Goal: Task Accomplishment & Management: Manage account settings

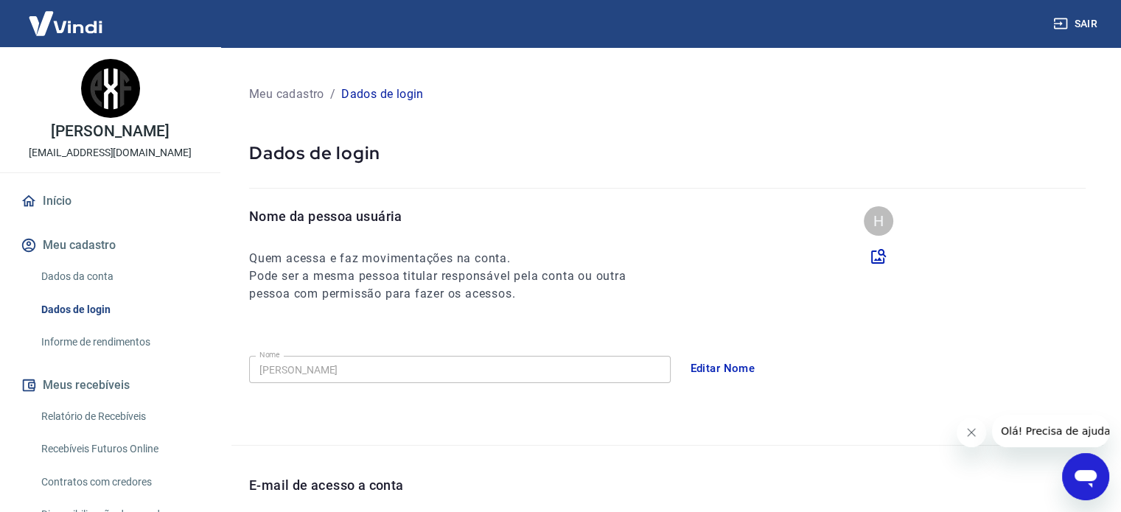
click at [1084, 477] on icon "Abrir janela de mensagens" at bounding box center [1086, 479] width 22 height 18
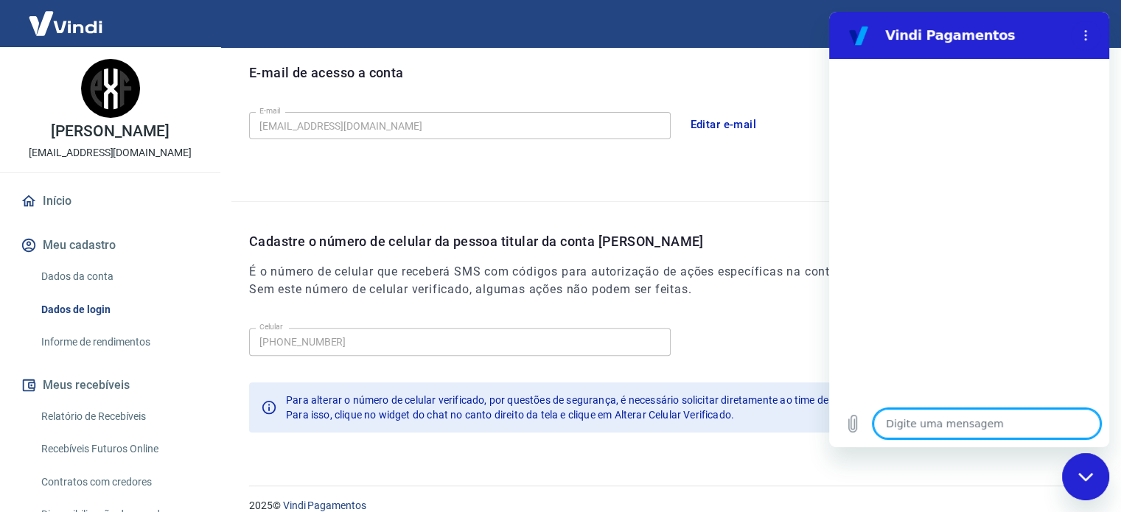
scroll to position [430, 0]
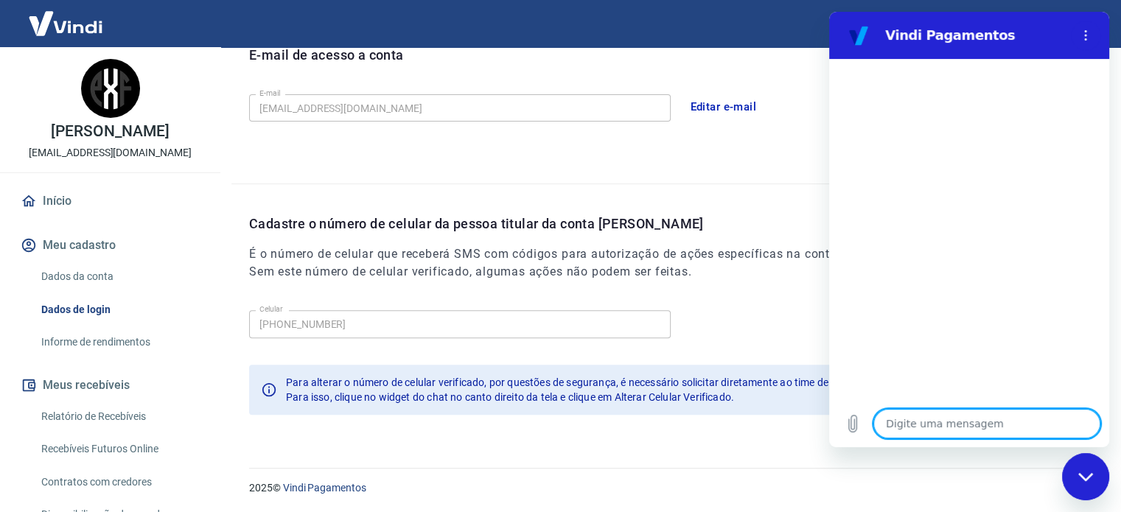
click at [897, 303] on div at bounding box center [969, 229] width 280 height 341
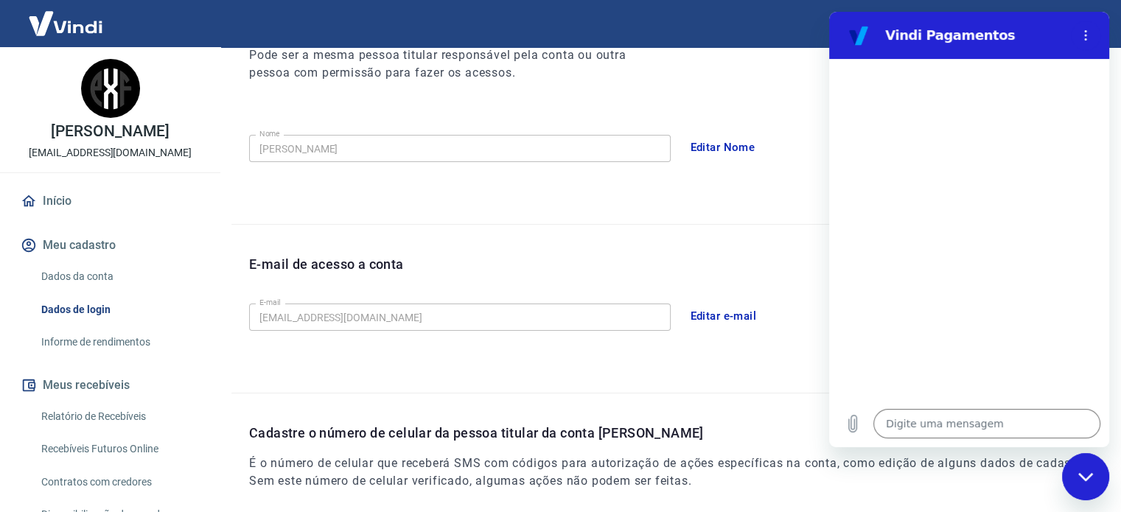
scroll to position [209, 0]
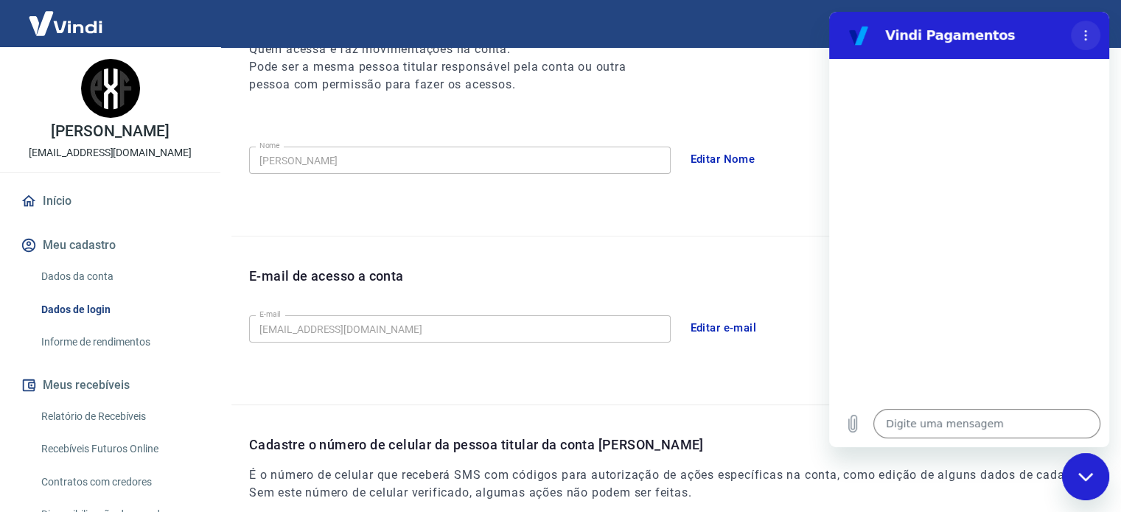
click at [1083, 36] on icon "Menu de opções" at bounding box center [1086, 35] width 12 height 12
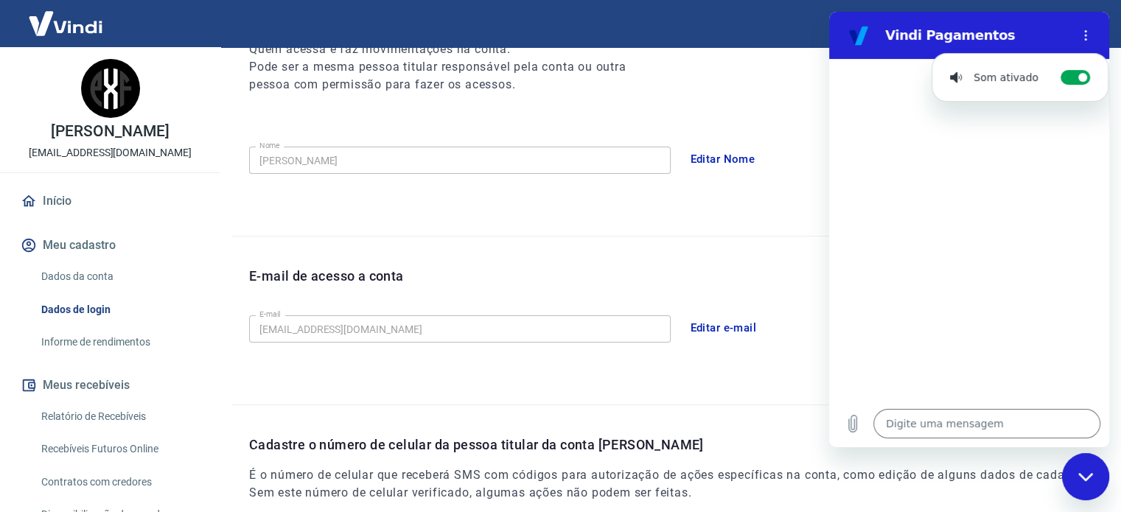
click at [956, 38] on h2 "Vindi Pagamentos" at bounding box center [975, 36] width 180 height 18
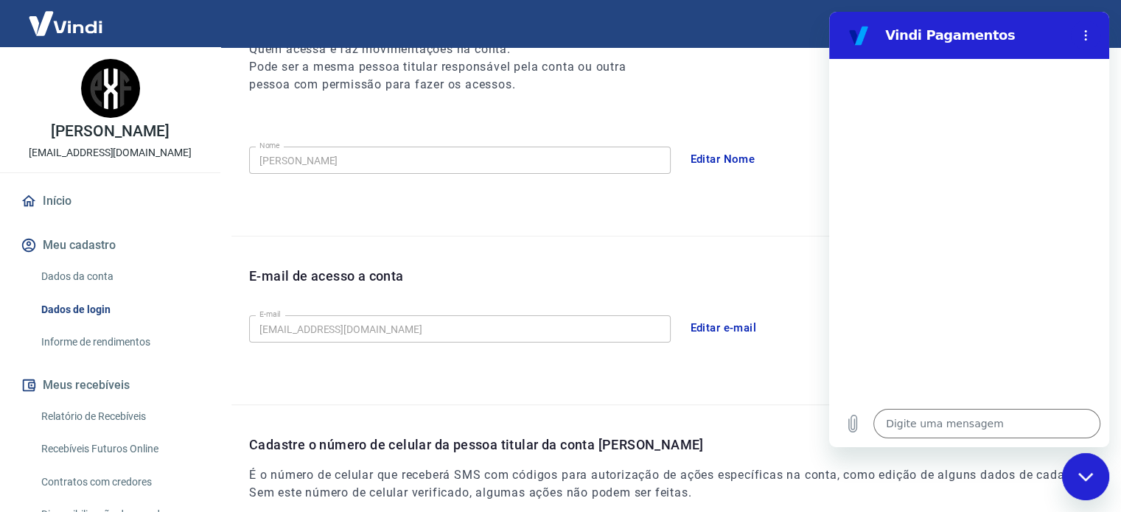
click at [925, 41] on h2 "Vindi Pagamentos" at bounding box center [975, 36] width 180 height 18
click at [1033, 313] on div at bounding box center [969, 229] width 280 height 341
click at [937, 419] on textarea at bounding box center [986, 423] width 227 height 29
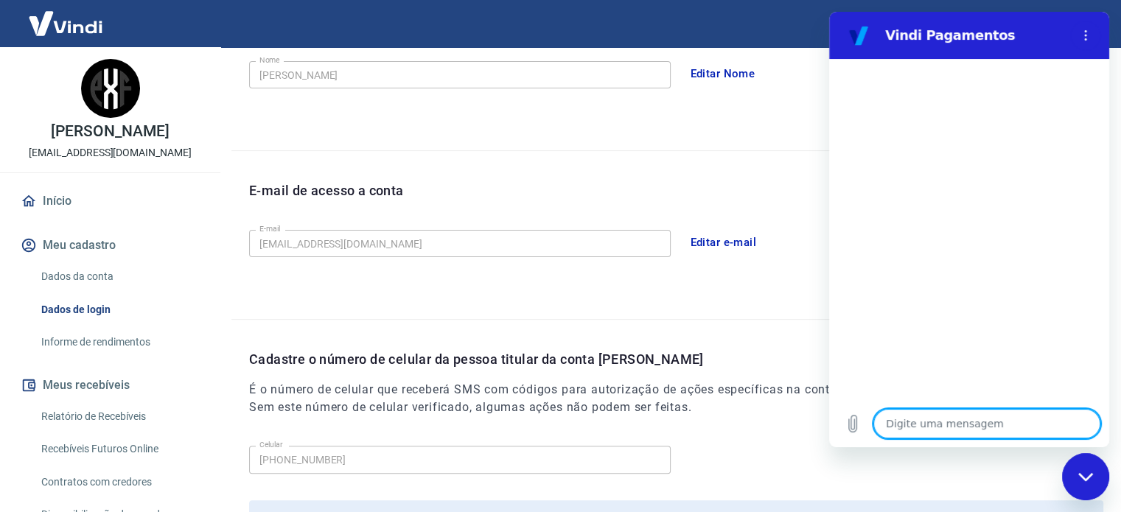
scroll to position [430, 0]
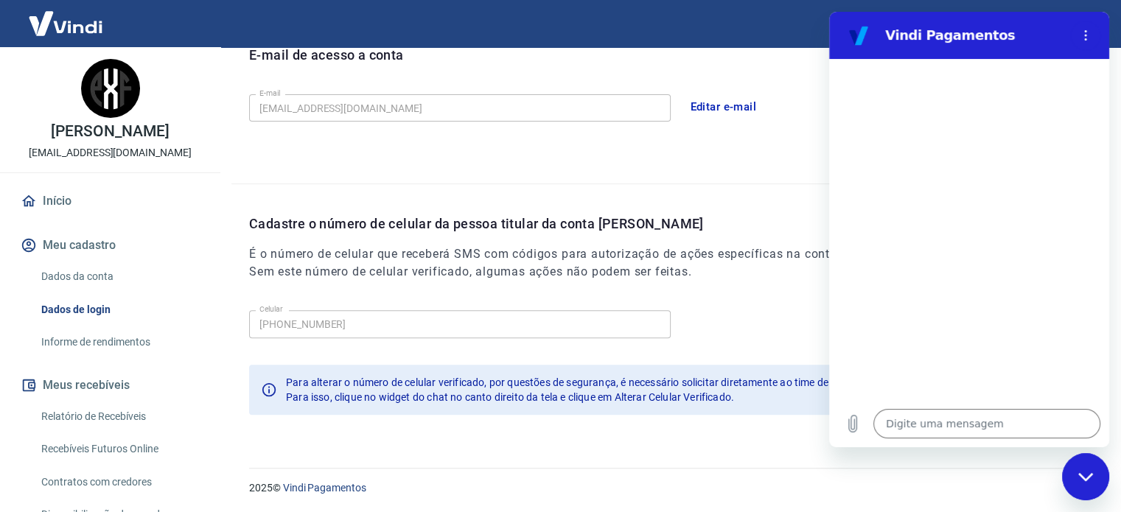
click at [1081, 478] on icon "Fechar janela de mensagens" at bounding box center [1085, 477] width 15 height 10
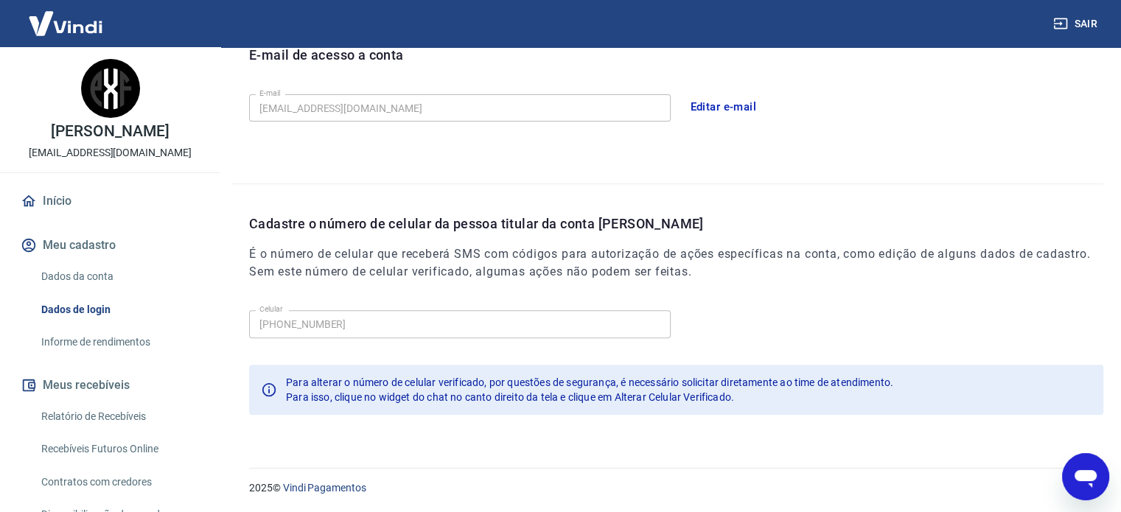
click at [1081, 478] on icon "Abrir janela de mensagens" at bounding box center [1086, 479] width 22 height 18
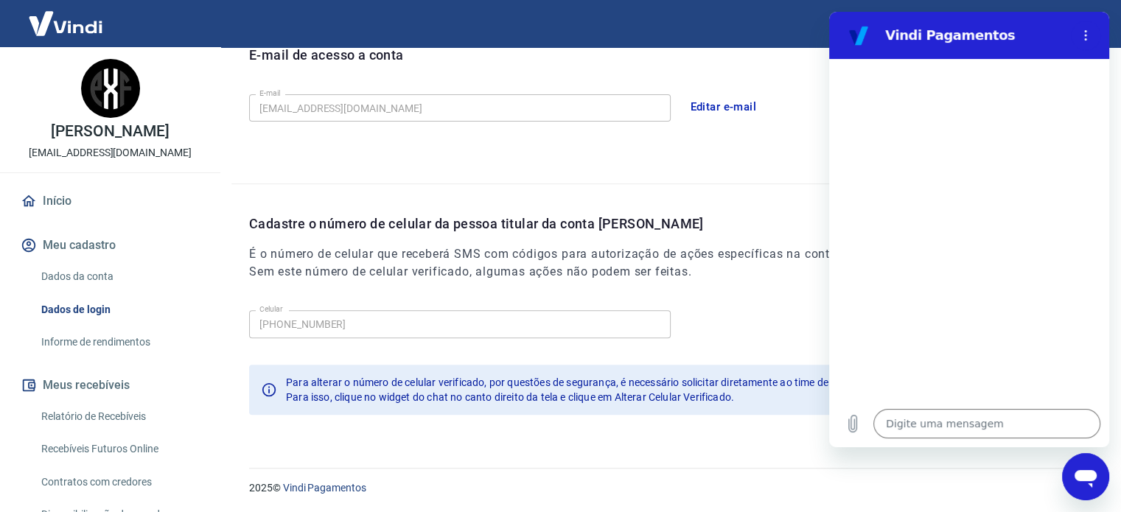
scroll to position [0, 0]
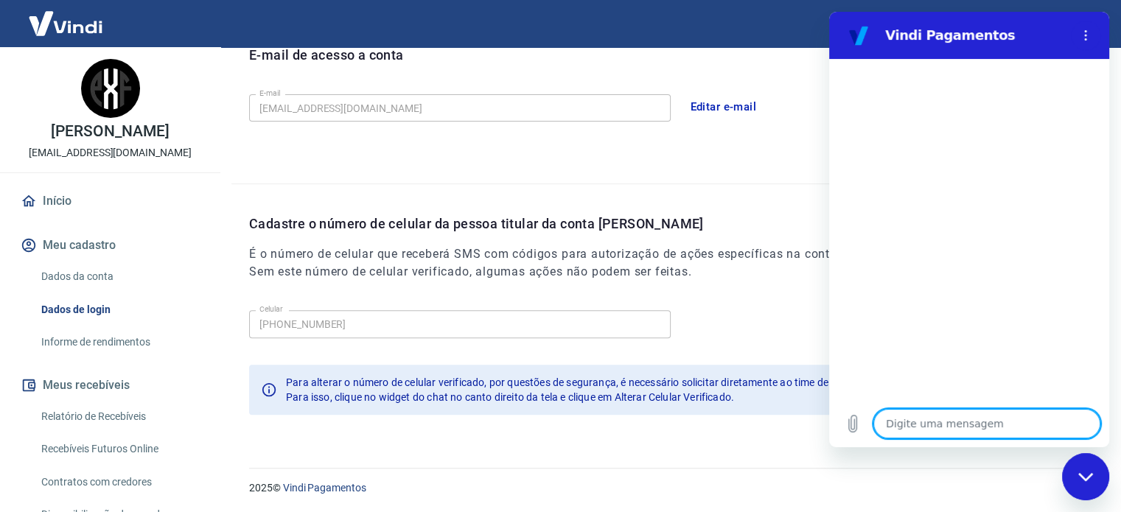
click at [1086, 483] on div "Fechar janela de mensagens" at bounding box center [1086, 477] width 44 height 44
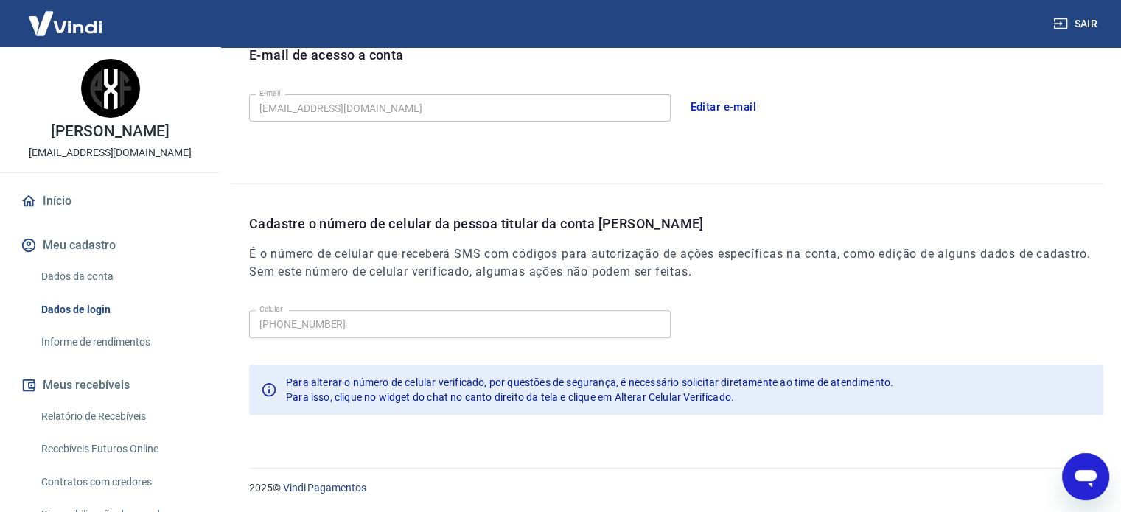
click at [1088, 484] on icon "Abrir janela de mensagens" at bounding box center [1085, 477] width 27 height 27
type textarea "x"
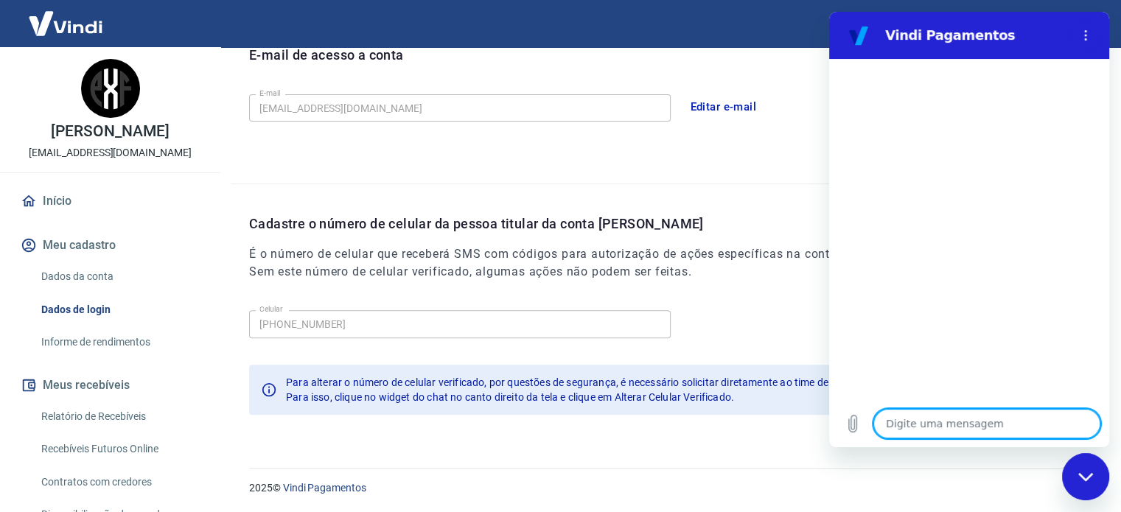
click at [968, 430] on textarea at bounding box center [986, 423] width 227 height 29
click at [971, 426] on textarea at bounding box center [986, 423] width 227 height 29
type textarea "m"
type textarea "x"
type textarea "mu"
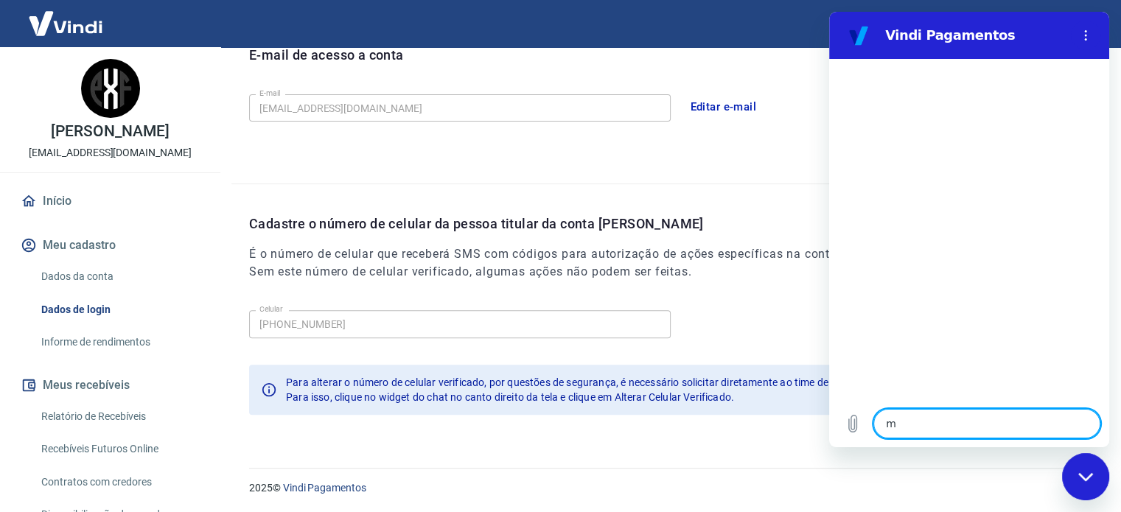
type textarea "x"
type textarea "mud"
type textarea "x"
type textarea "muda"
type textarea "x"
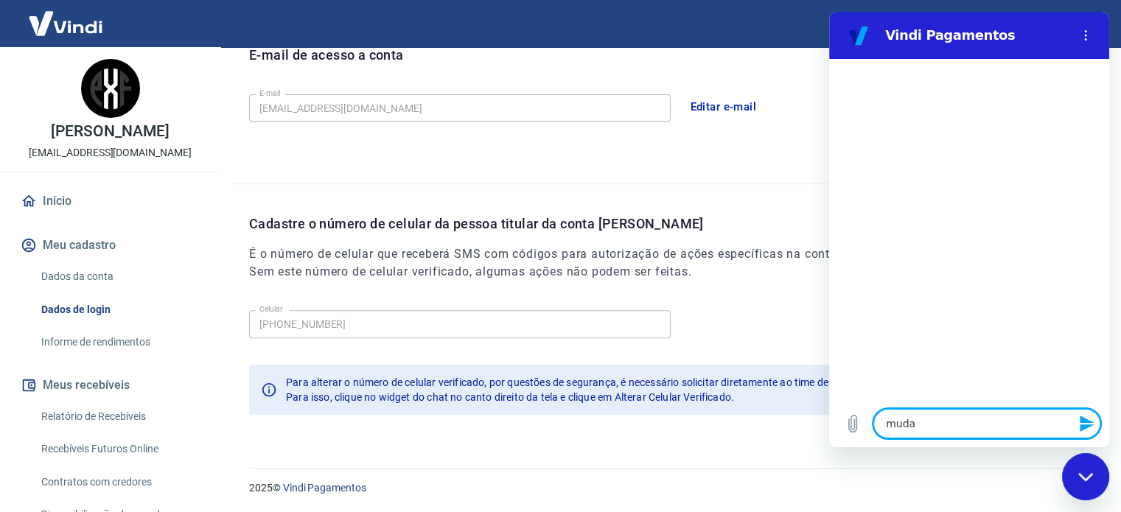
type textarea "mudar"
type textarea "x"
type textarea "mudar"
type textarea "x"
type textarea "mudar c"
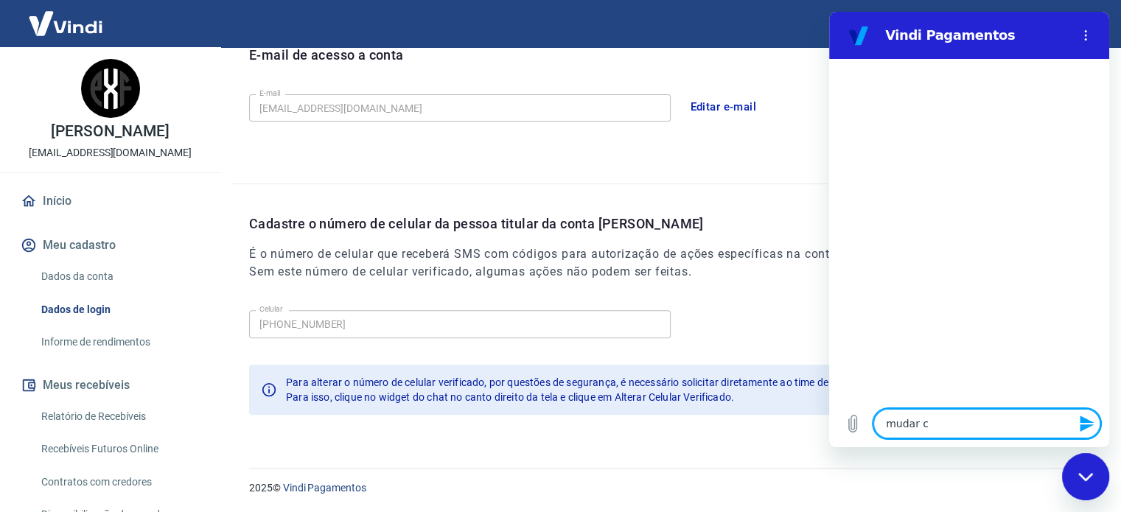
type textarea "x"
type textarea "mudar ce"
type textarea "x"
type textarea "mudar cel"
type textarea "x"
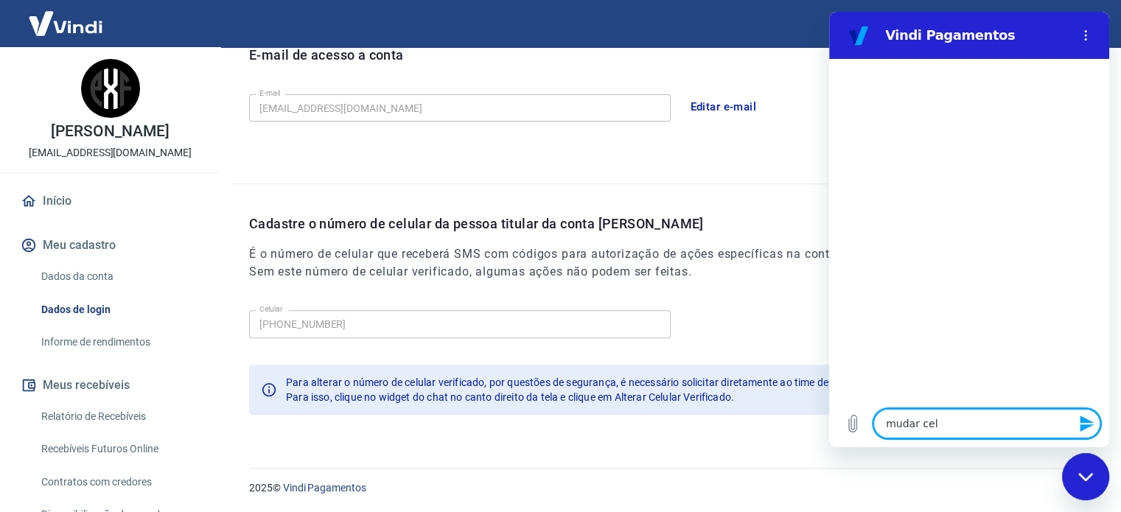
type textarea "mudar celu"
type textarea "x"
type textarea "mudar celul"
type textarea "x"
type textarea "mudar celull"
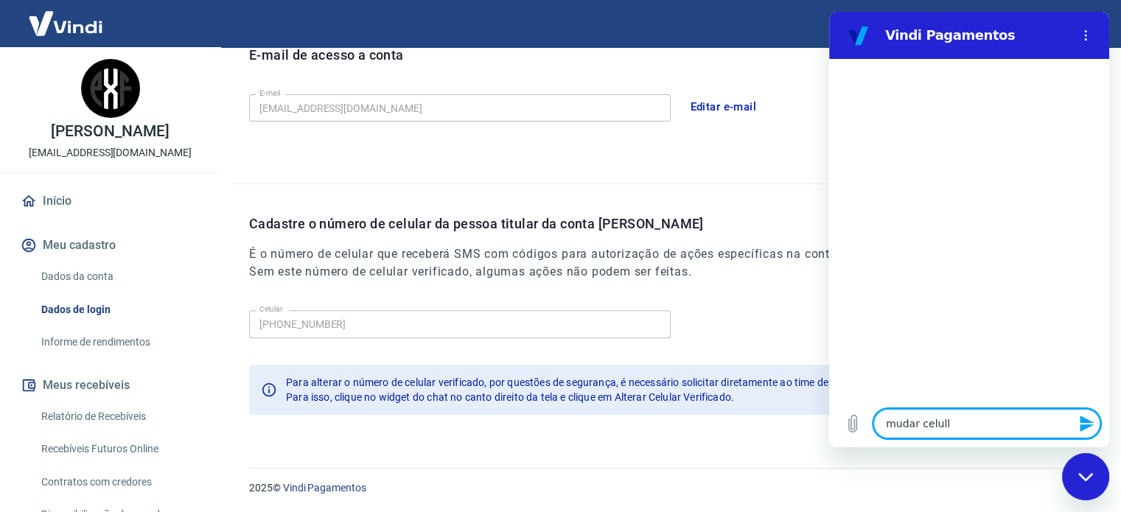
type textarea "x"
type textarea "mudar celulll"
type textarea "x"
type textarea "mudar celullla"
type textarea "x"
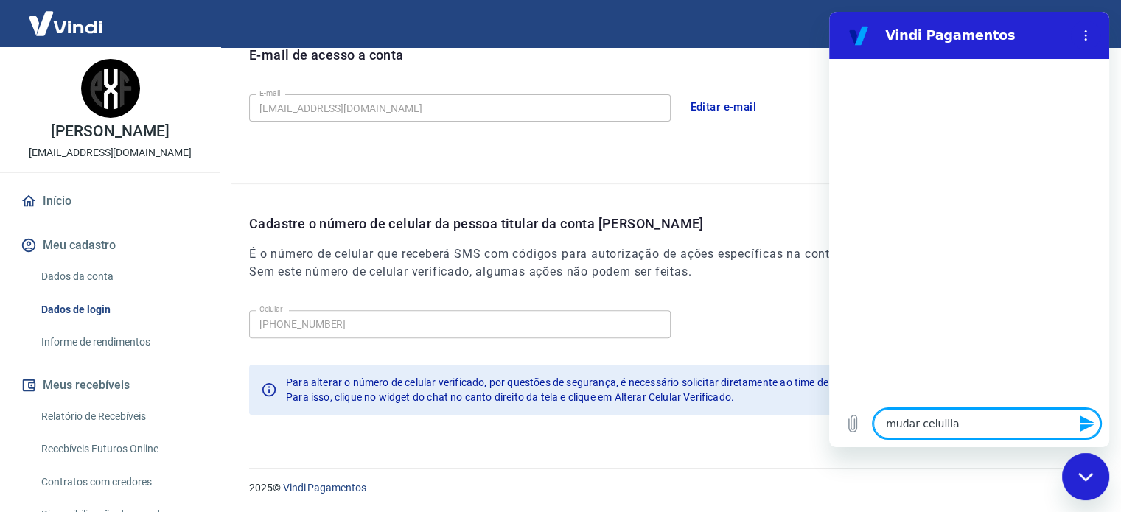
type textarea "mudar celulllar"
type textarea "x"
type textarea "mudar celullla"
type textarea "x"
type textarea "mudar celulll"
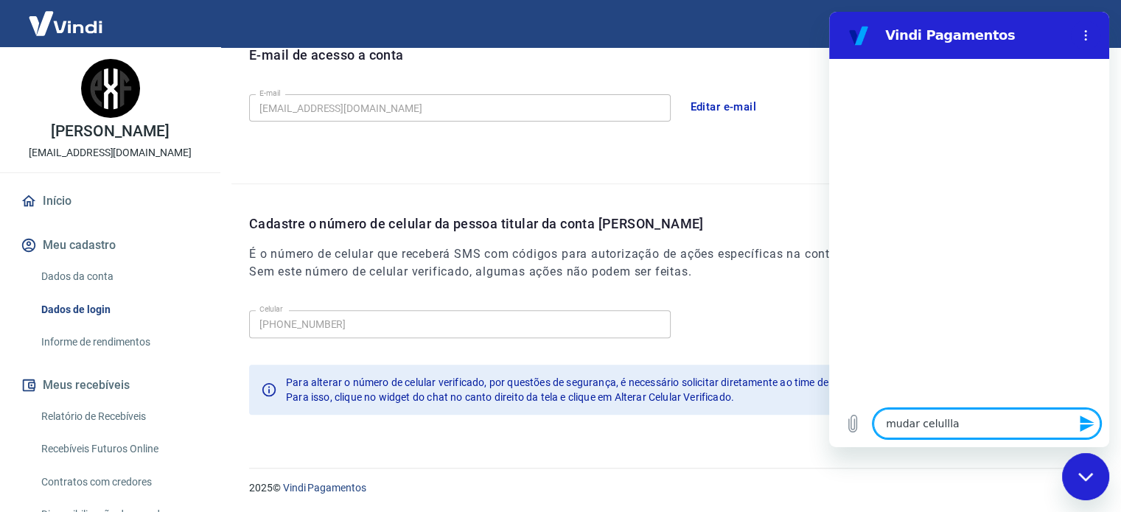
type textarea "x"
type textarea "mudar celull"
type textarea "x"
type textarea "mudar celulla"
type textarea "x"
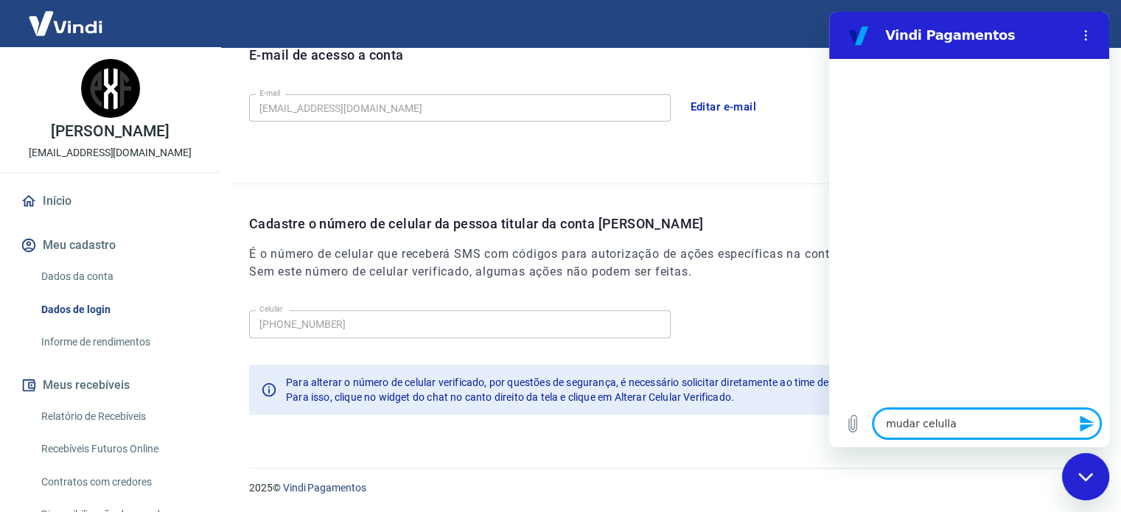
type textarea "mudar celull"
type textarea "x"
type textarea "mudar celul"
type textarea "x"
type textarea "mudar celula"
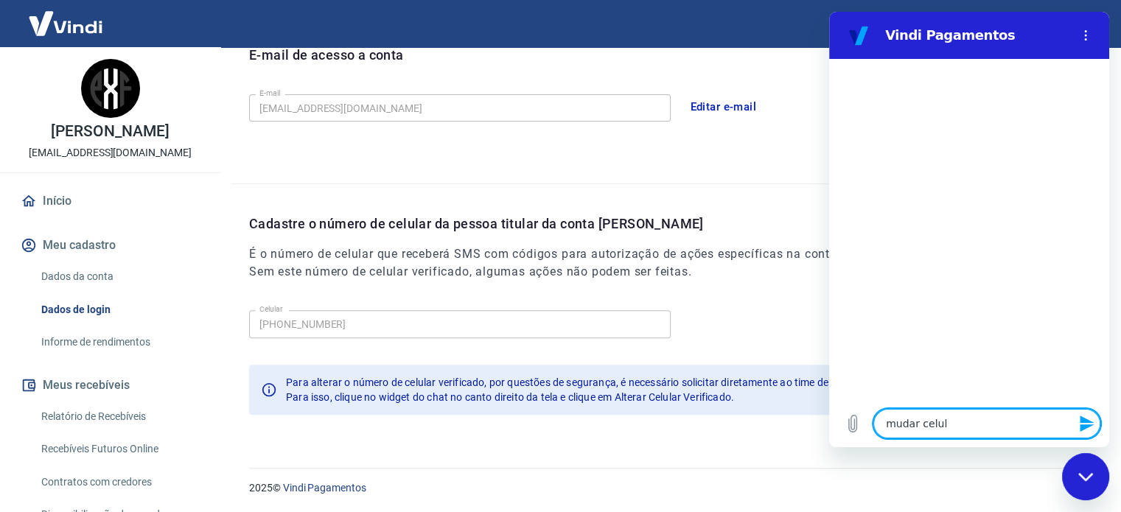
type textarea "x"
type textarea "mudar celular"
type textarea "x"
type textarea "mudar celular"
type textarea "x"
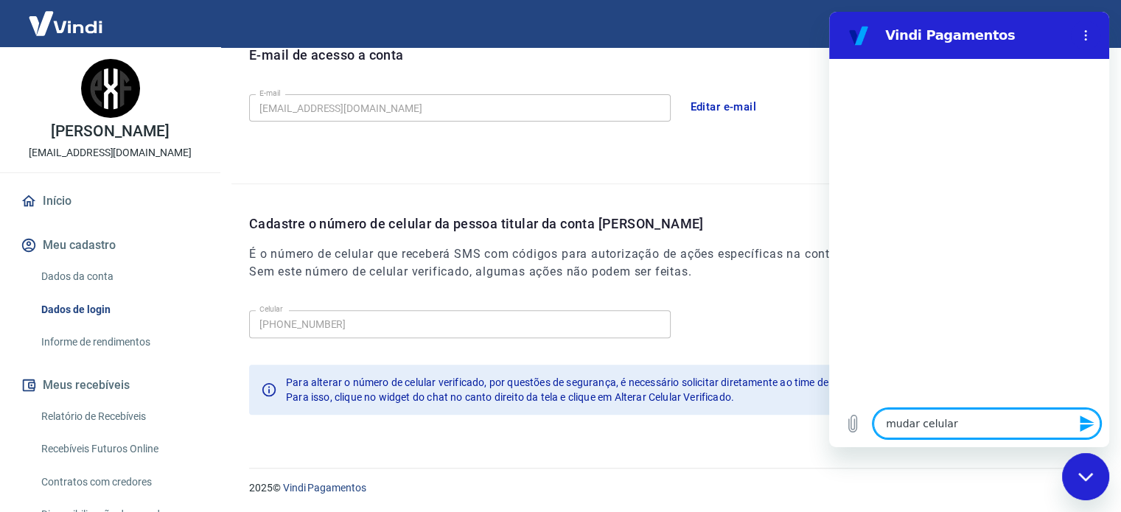
type textarea "mudar celular c"
type textarea "x"
type textarea "mudar celular co"
type textarea "x"
type textarea "mudar celular con"
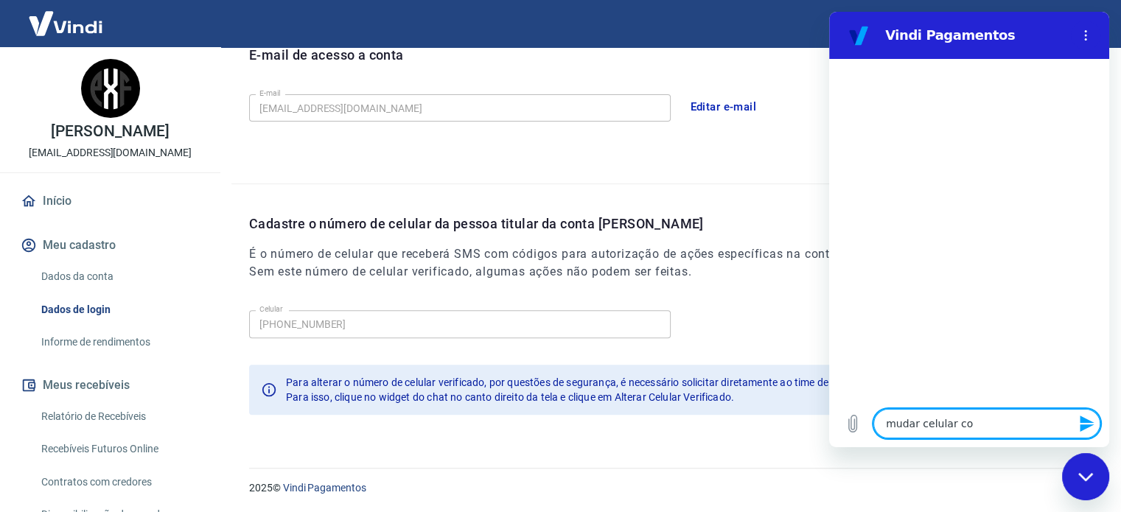
type textarea "x"
type textarea "mudar celular conf"
type textarea "x"
type textarea "mudar celular confi"
type textarea "x"
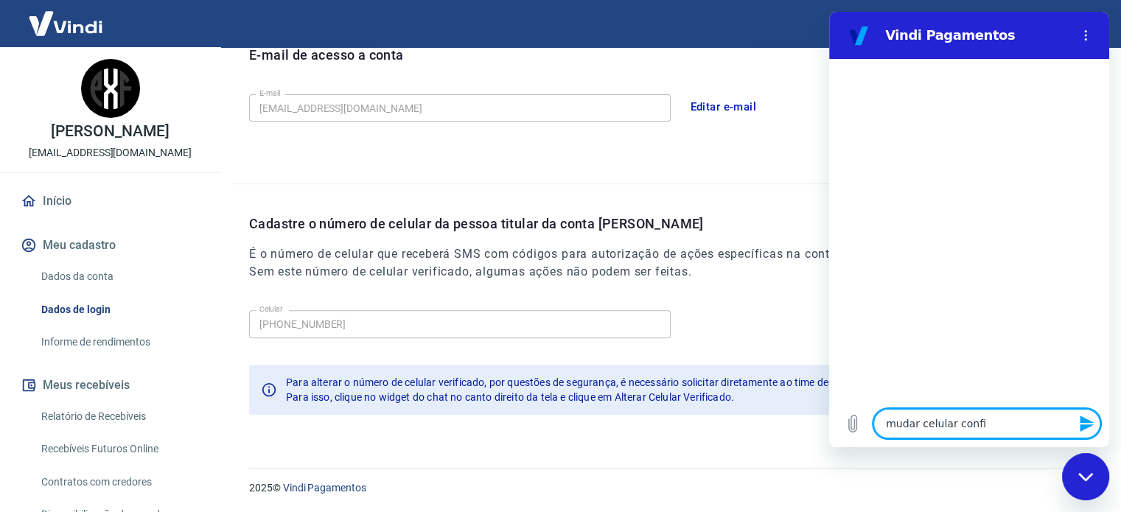
type textarea "mudar celular confir"
type textarea "x"
type textarea "mudar celular confirm"
type textarea "x"
type textarea "mudar celular confirma"
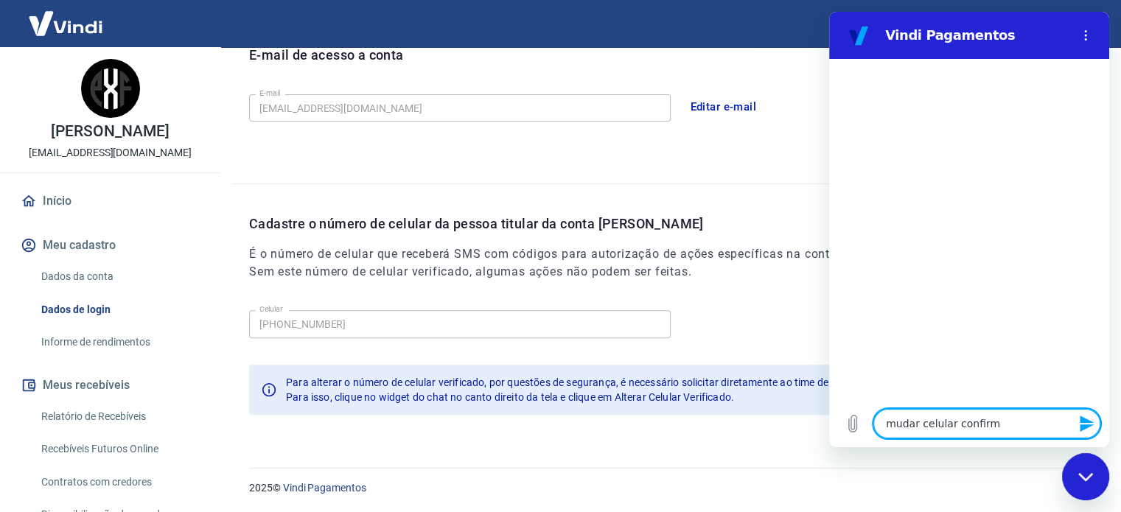
type textarea "x"
type textarea "mudar celular confirmad"
type textarea "x"
type textarea "mudar celular confirmado"
type textarea "x"
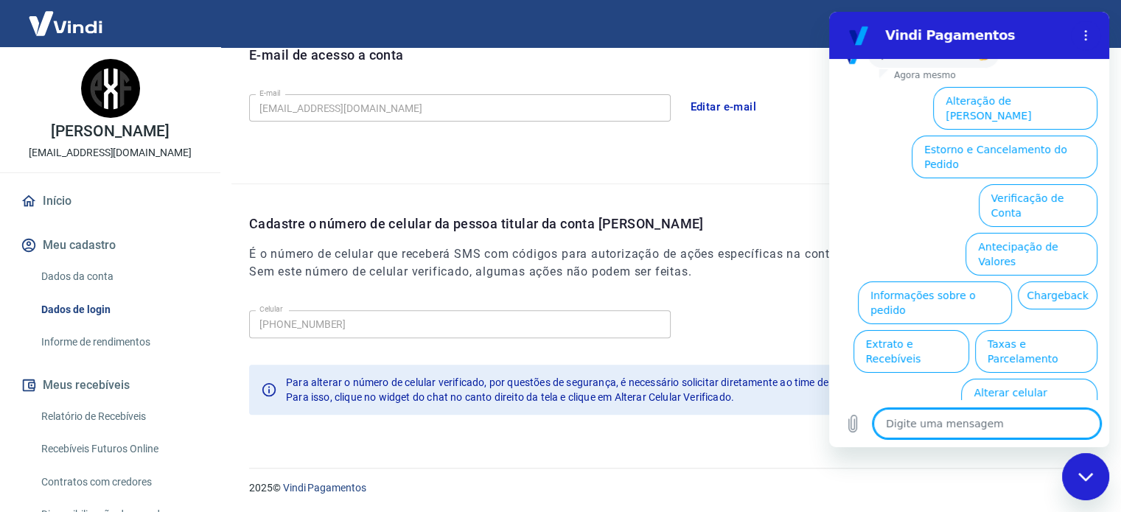
scroll to position [115, 0]
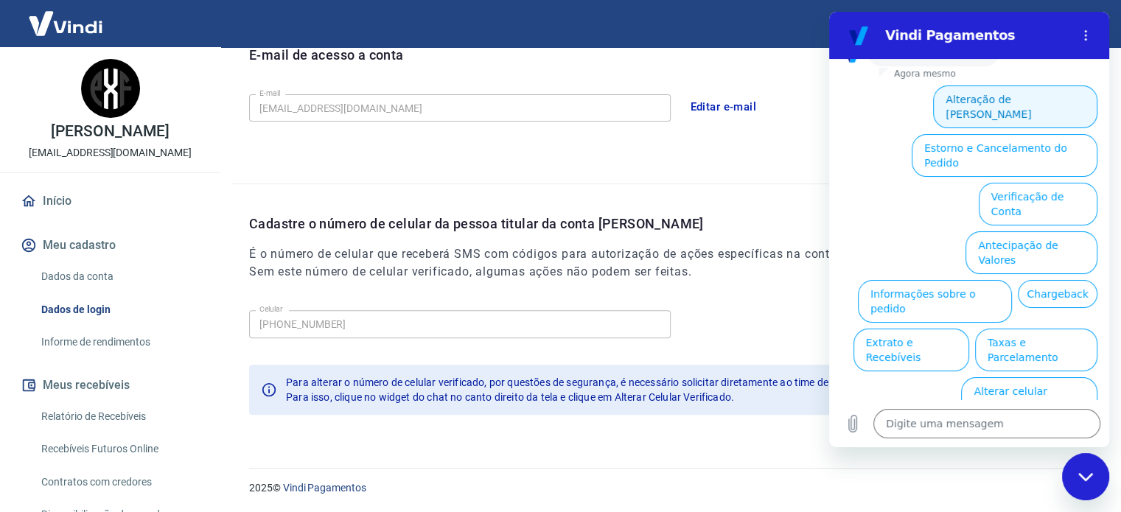
click at [997, 116] on button "Alteração de [PERSON_NAME]" at bounding box center [1015, 106] width 164 height 43
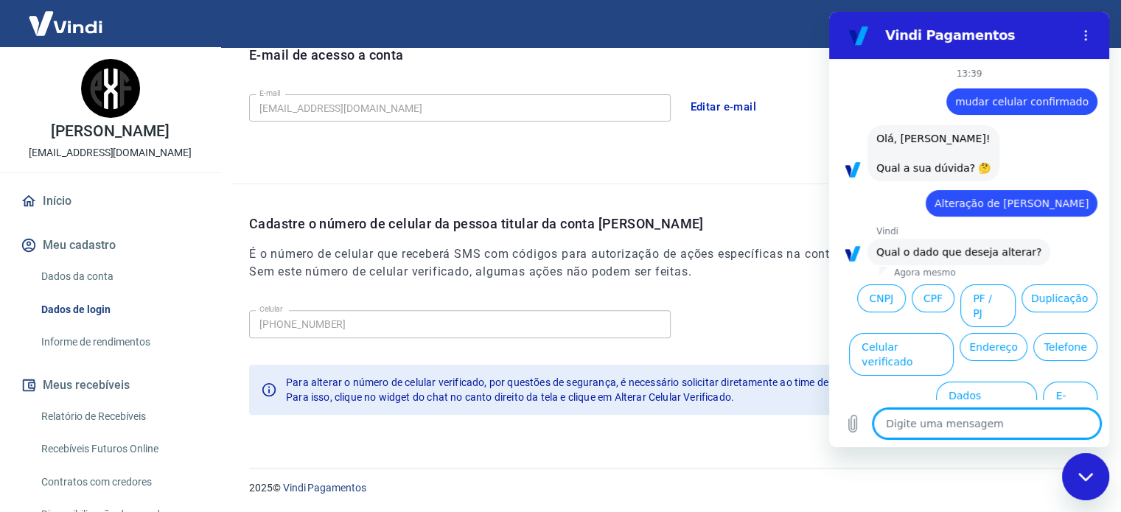
scroll to position [31, 0]
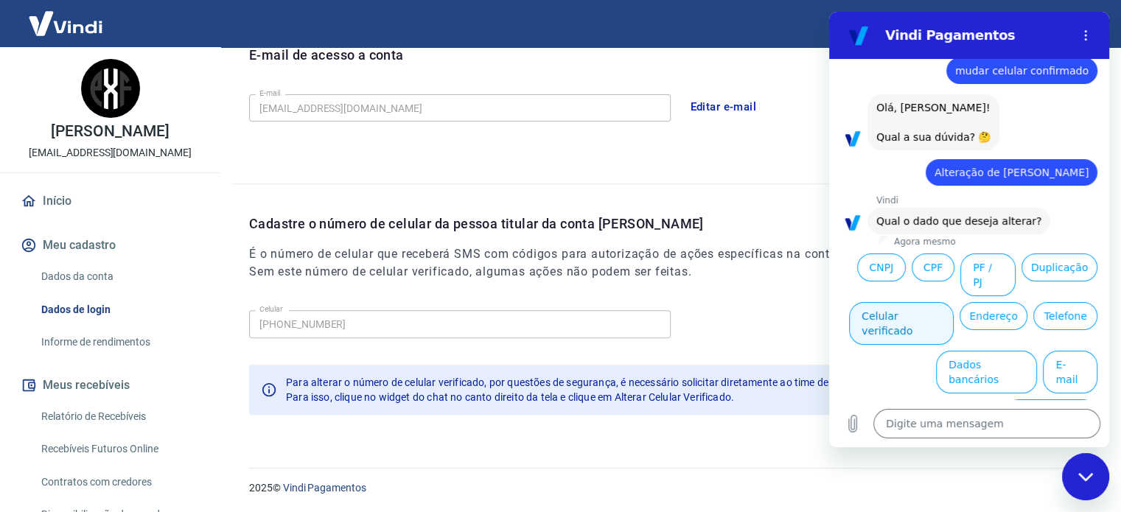
click at [954, 318] on button "Celular verificado" at bounding box center [901, 323] width 105 height 43
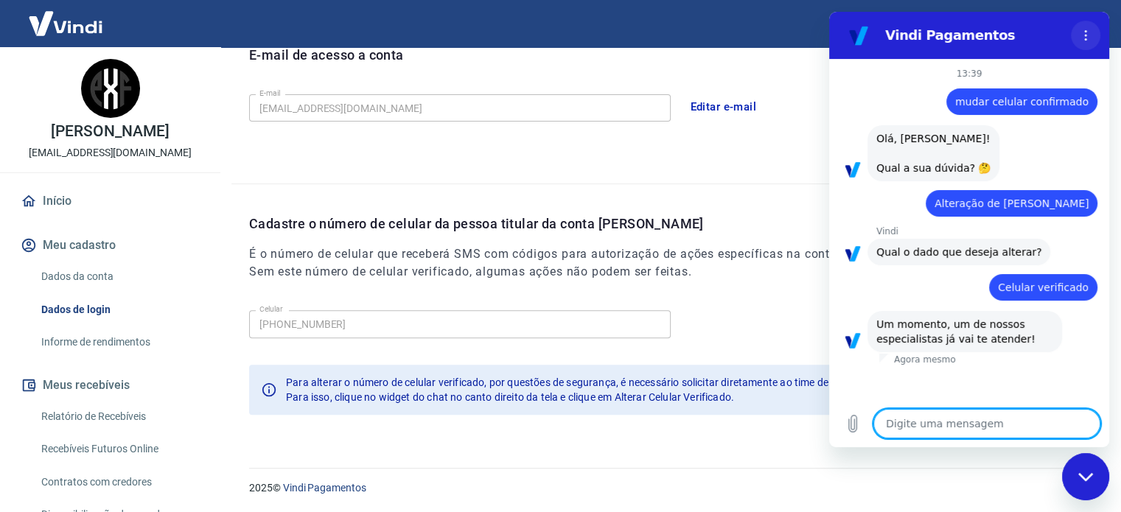
click at [1084, 31] on icon "Menu de opções" at bounding box center [1086, 35] width 12 height 12
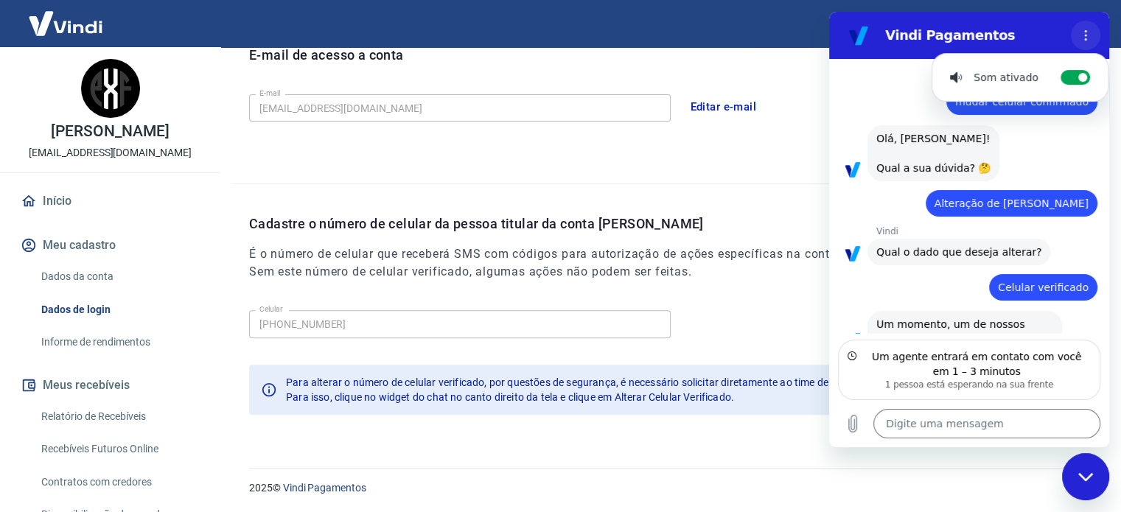
scroll to position [49, 0]
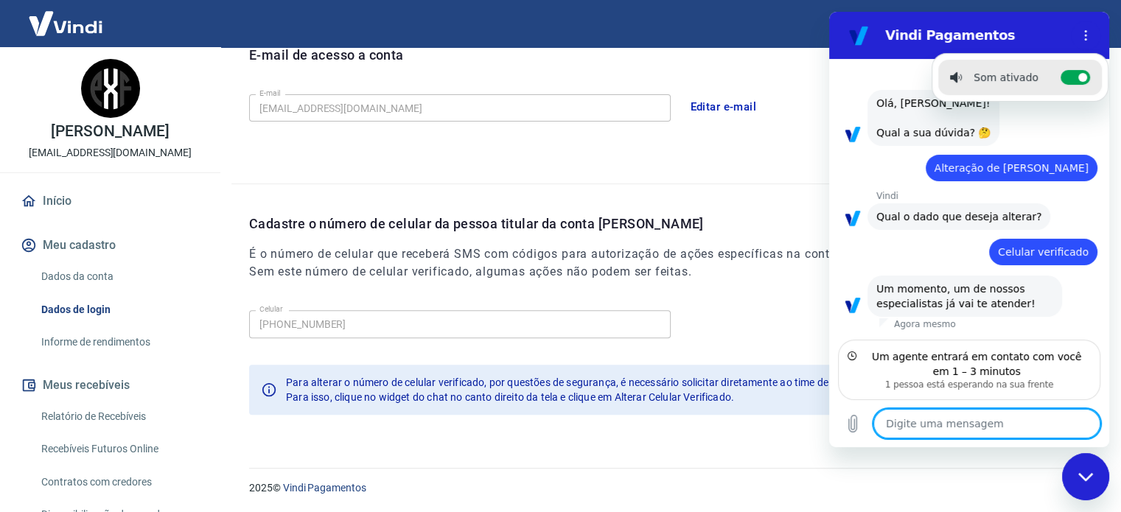
click at [991, 416] on textarea at bounding box center [986, 423] width 227 height 29
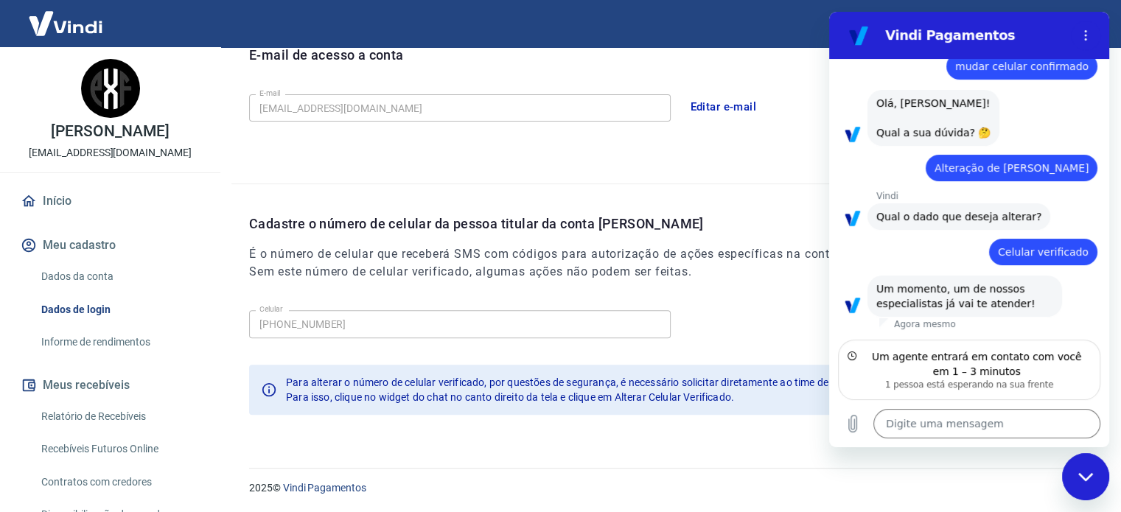
click at [826, 481] on p "2025 © Vindi Pagamentos" at bounding box center [667, 488] width 837 height 15
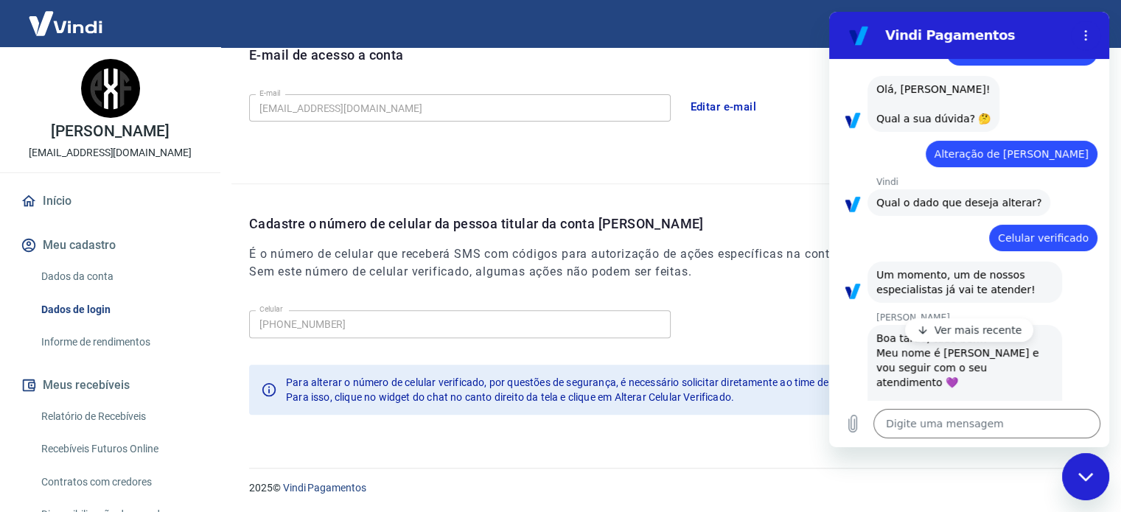
type textarea "x"
